Goal: Browse casually: Explore the website without a specific task or goal

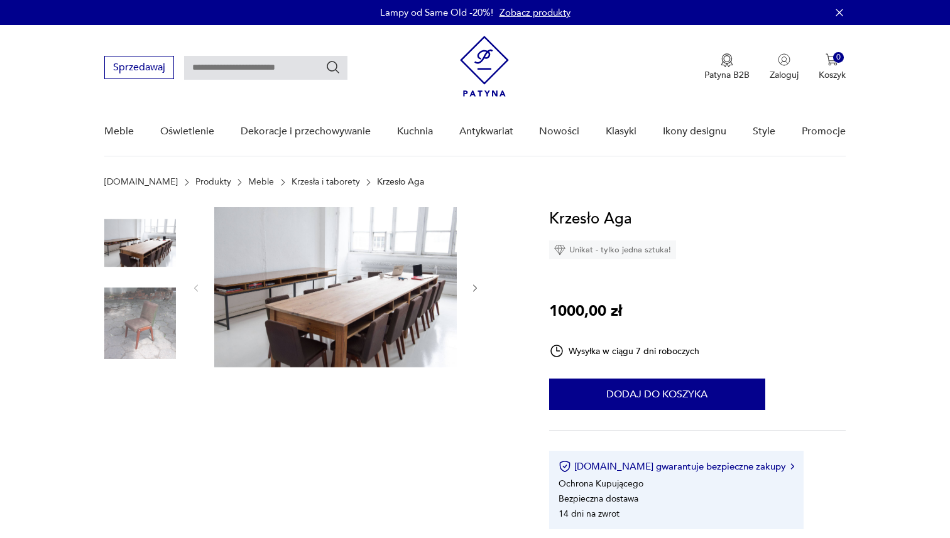
click at [374, 259] on img at bounding box center [335, 287] width 243 height 160
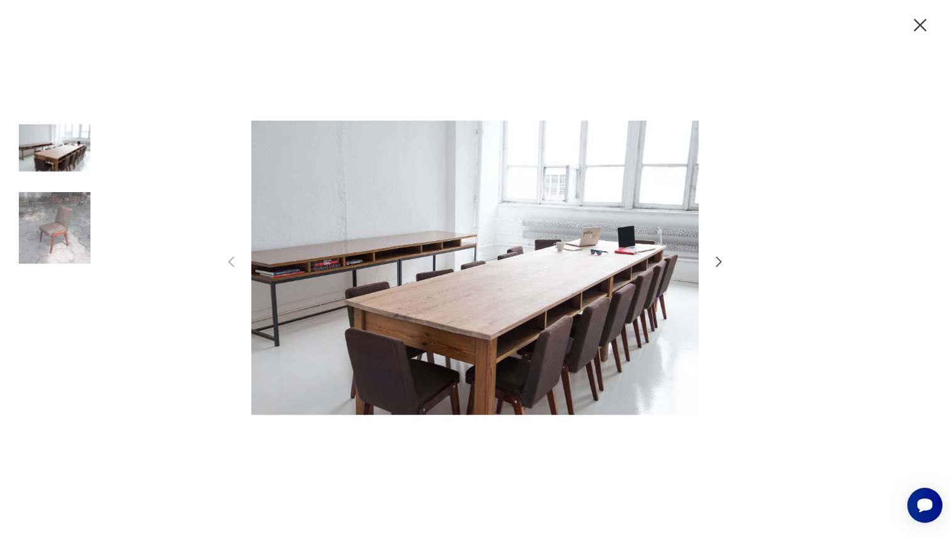
click at [721, 271] on div at bounding box center [475, 270] width 503 height 434
click at [721, 265] on icon "button" at bounding box center [718, 261] width 15 height 15
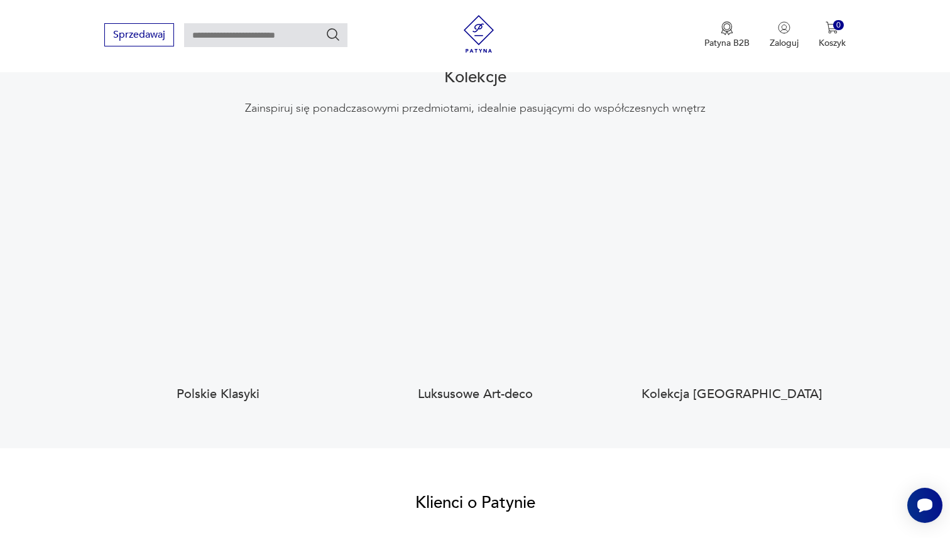
scroll to position [1183, 0]
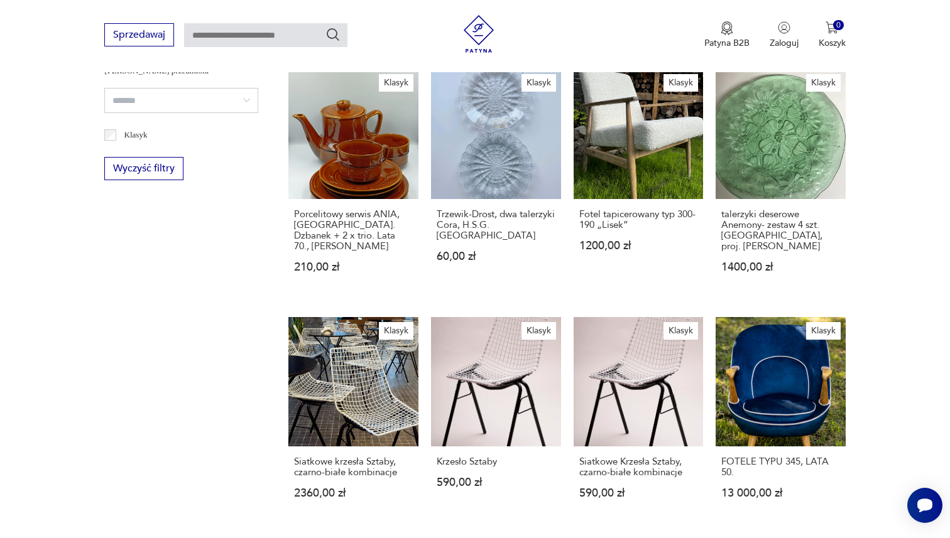
scroll to position [715, 0]
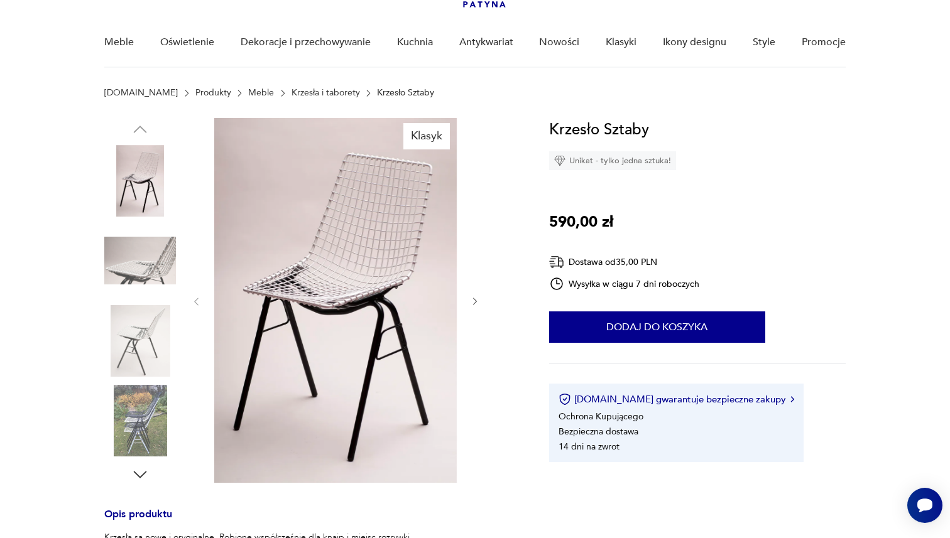
scroll to position [108, 0]
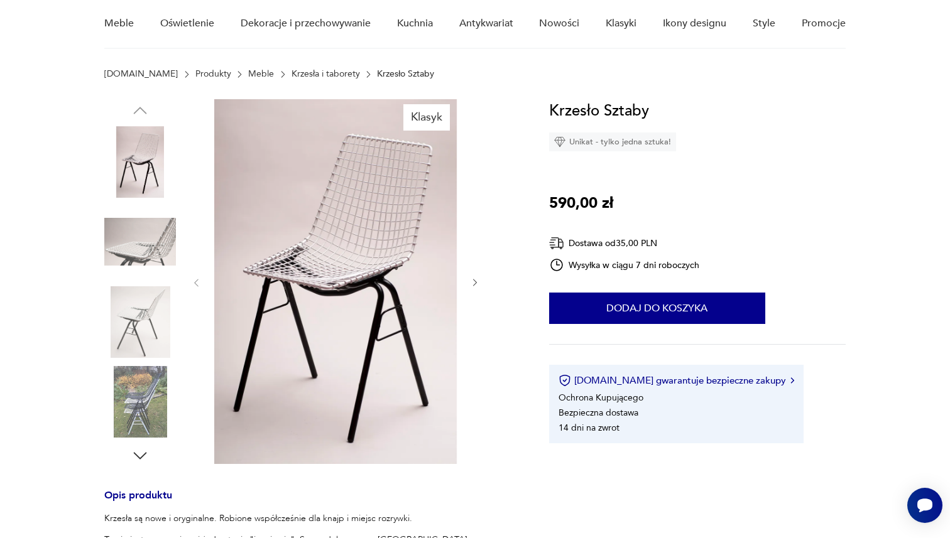
click at [384, 270] on img at bounding box center [335, 281] width 243 height 365
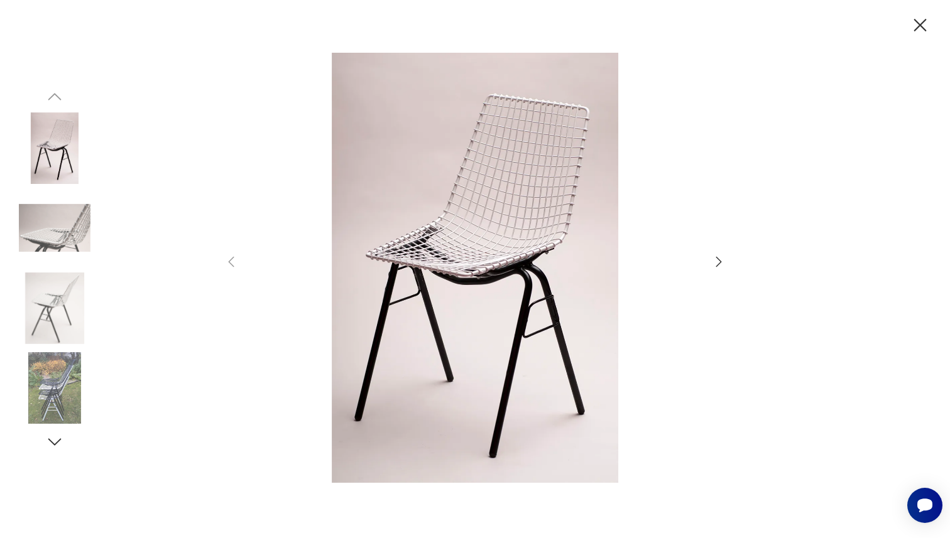
click at [717, 268] on icon "button" at bounding box center [718, 261] width 15 height 15
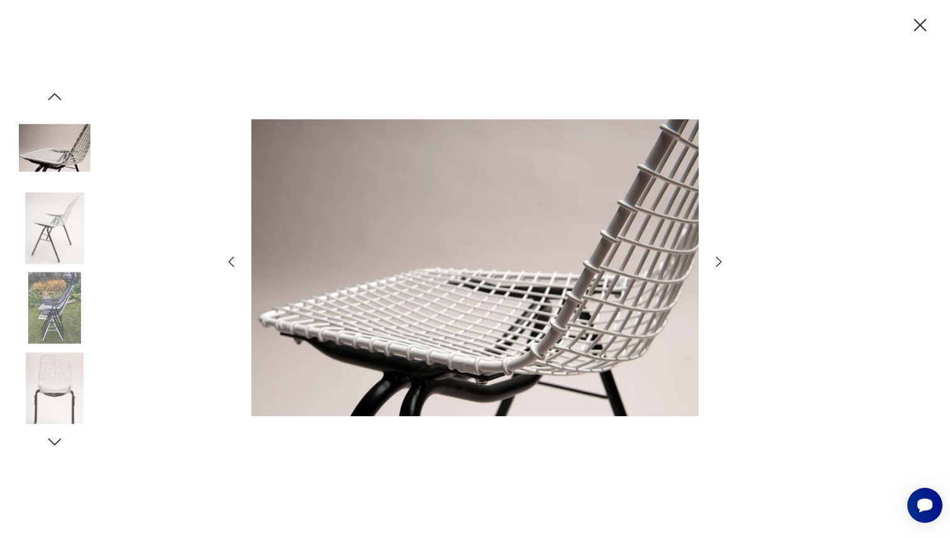
click at [718, 268] on icon "button" at bounding box center [718, 261] width 15 height 15
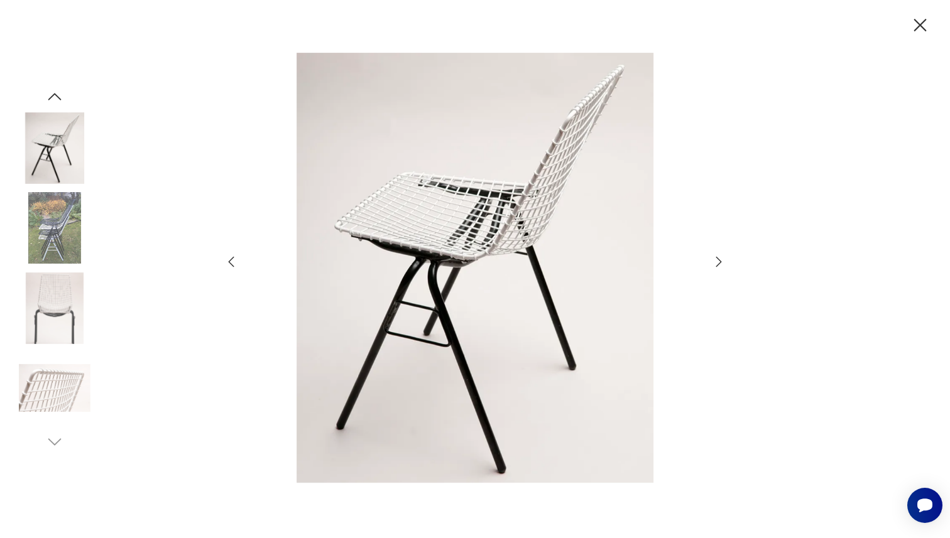
click at [718, 268] on icon "button" at bounding box center [718, 261] width 15 height 15
